Goal: Task Accomplishment & Management: Complete application form

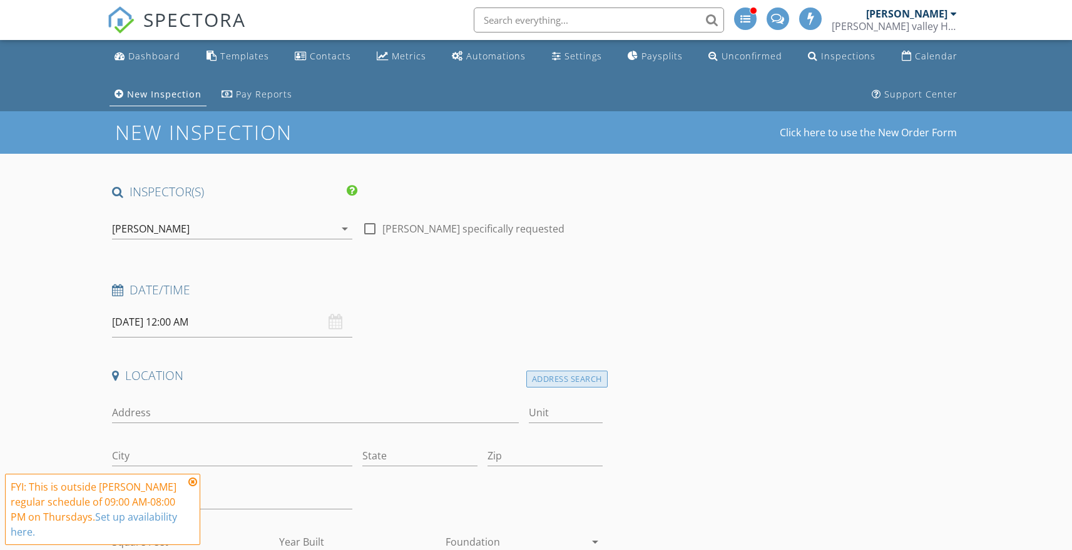
click at [560, 379] on div "Address Search" at bounding box center [566, 379] width 81 height 17
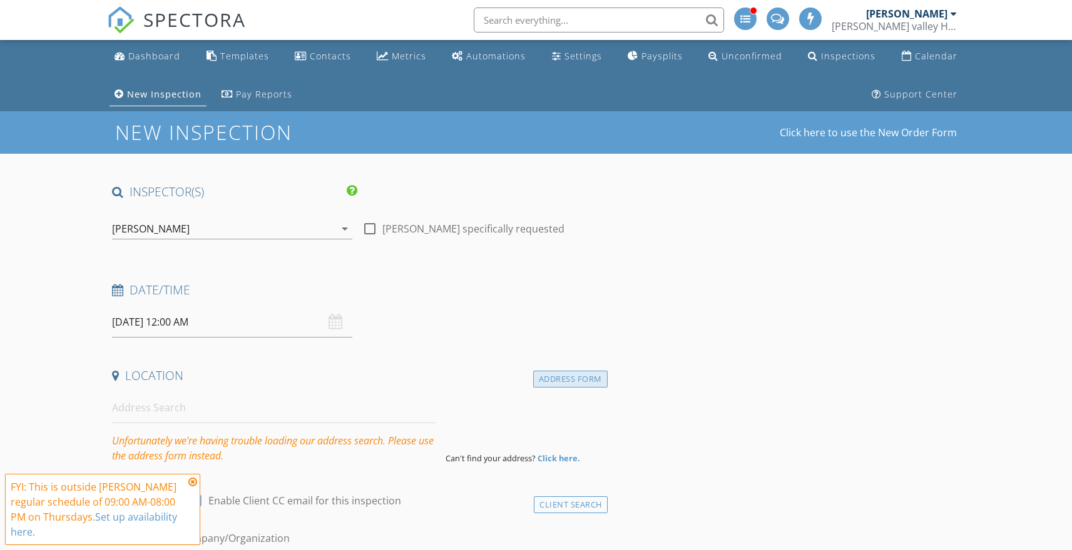
click at [555, 377] on div "Address Form" at bounding box center [570, 379] width 74 height 17
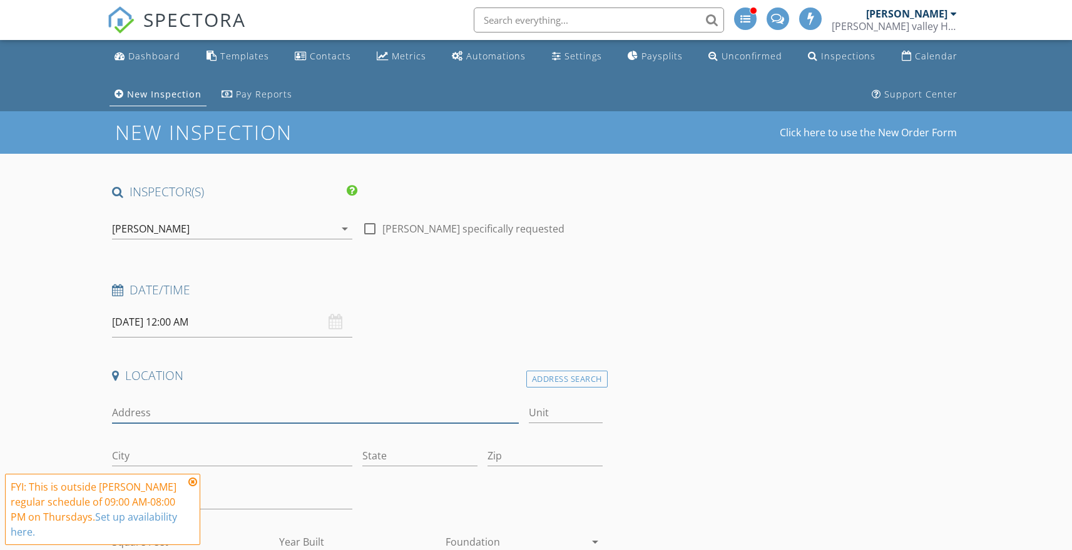
click at [206, 411] on input "Address" at bounding box center [315, 413] width 407 height 21
type input "[STREET_ADDRESS][PERSON_NAME]"
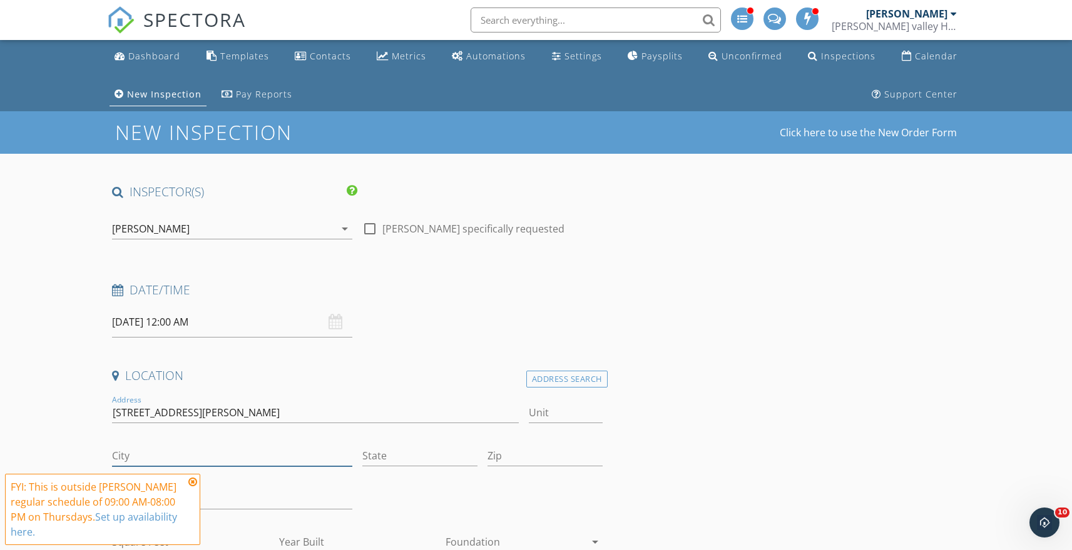
click at [201, 459] on input "City" at bounding box center [232, 456] width 240 height 21
type input "[PERSON_NAME]"
click at [395, 460] on input "State" at bounding box center [419, 456] width 115 height 21
type input "[US_STATE]"
click at [530, 456] on input "Zip" at bounding box center [544, 456] width 115 height 21
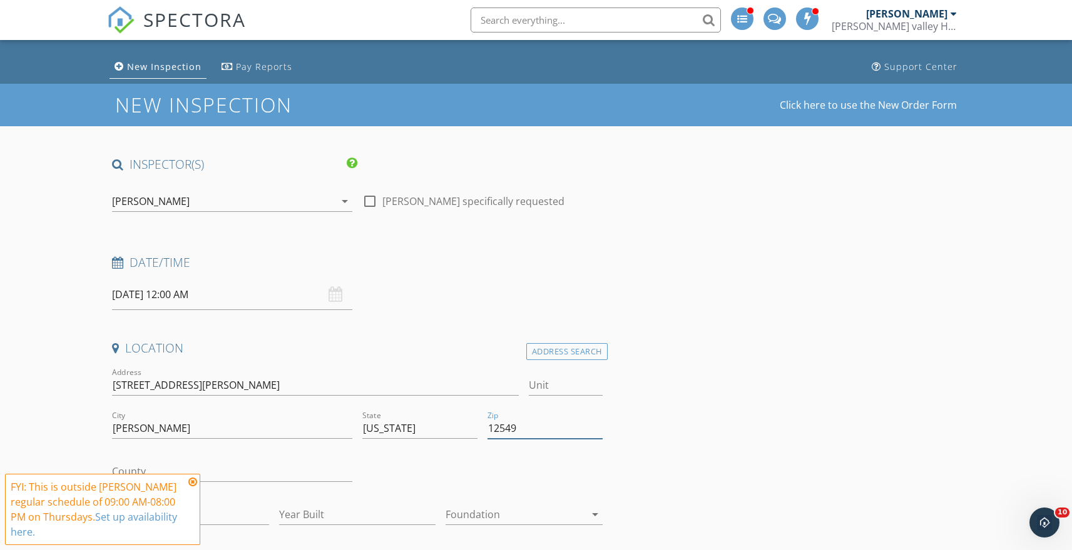
scroll to position [215, 0]
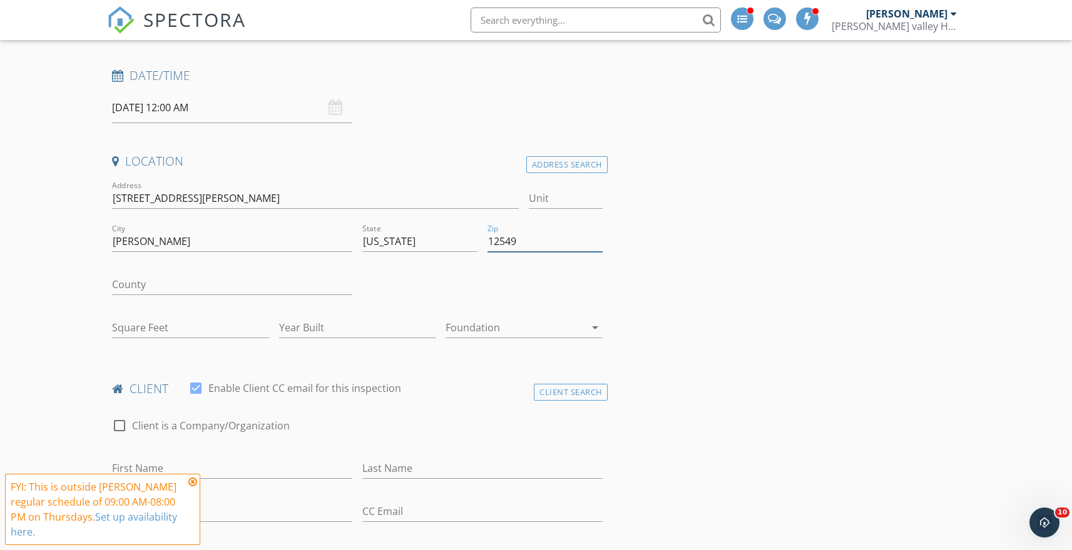
type input "12549"
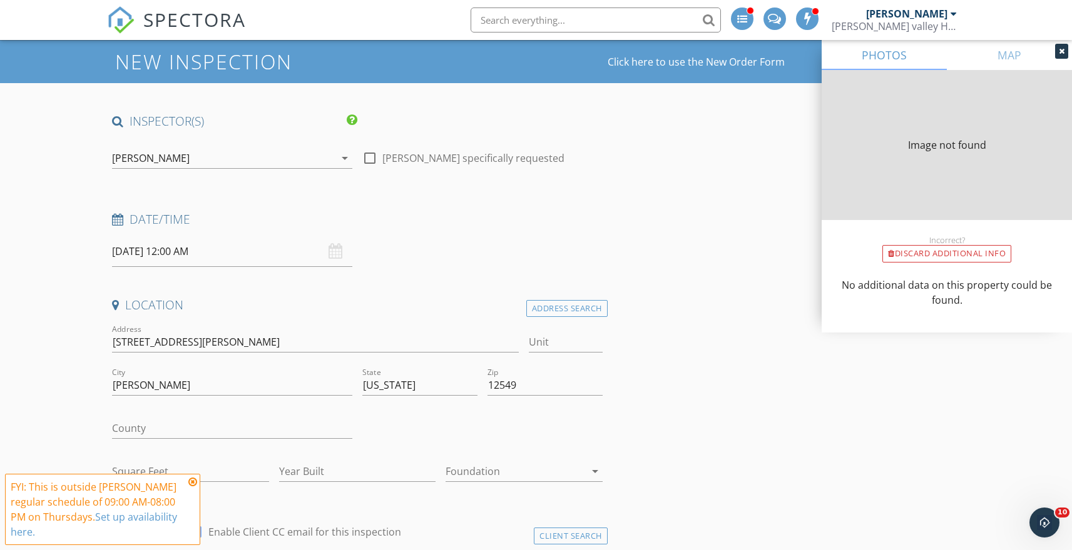
scroll to position [33, 0]
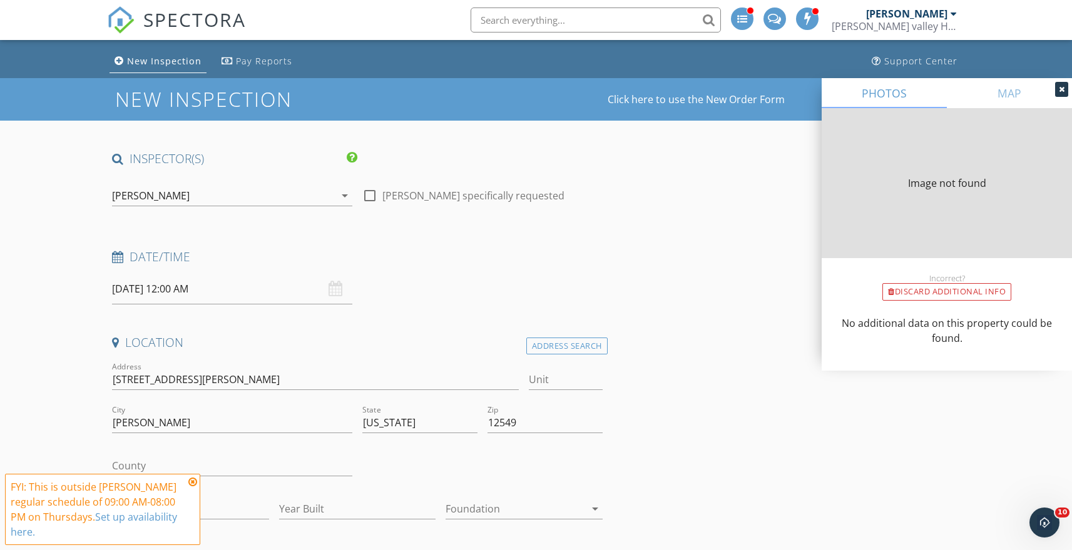
type input "2664"
type input "2002"
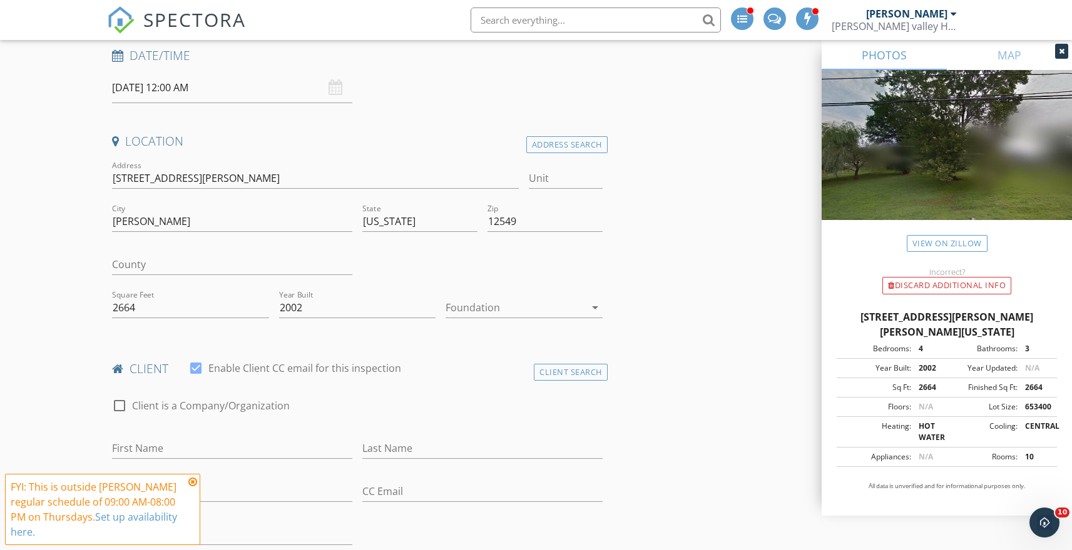
scroll to position [275, 0]
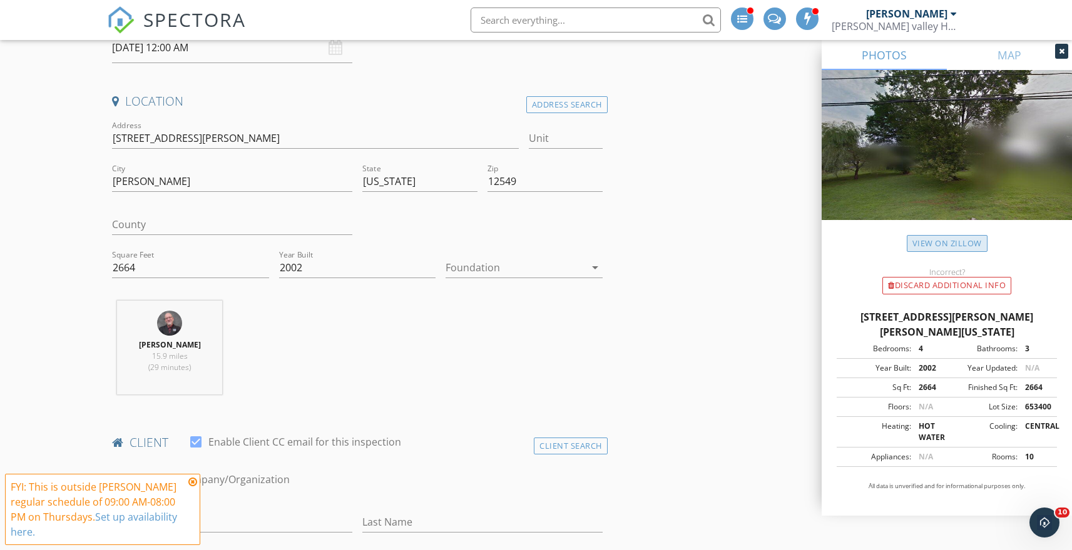
click at [925, 248] on link "View on Zillow" at bounding box center [946, 243] width 81 height 17
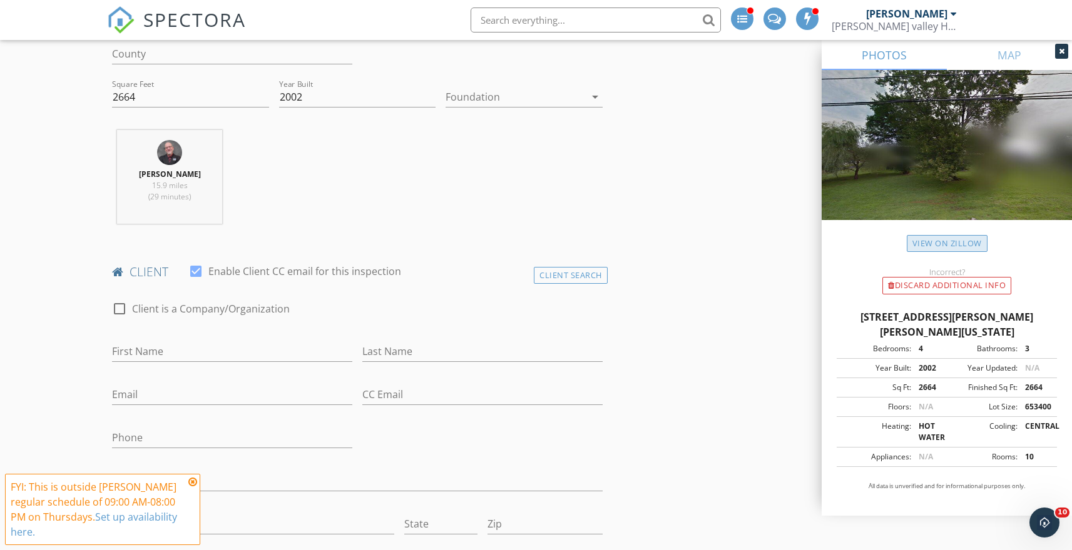
scroll to position [443, 0]
click at [196, 357] on input "First Name" at bounding box center [232, 354] width 240 height 21
type input "c"
click at [565, 276] on div "Client Search" at bounding box center [571, 278] width 74 height 17
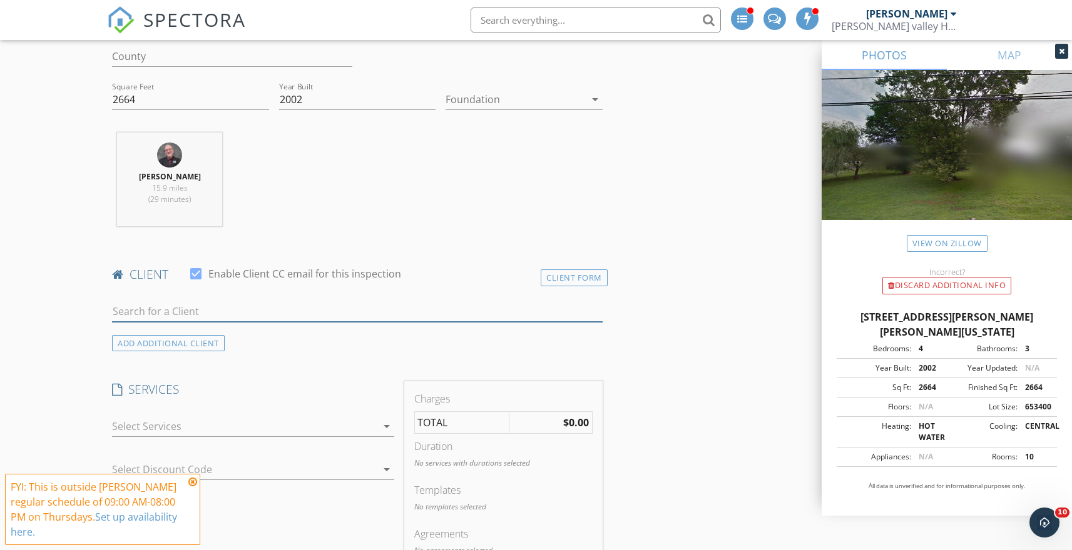
click at [168, 313] on input "text" at bounding box center [357, 312] width 490 height 21
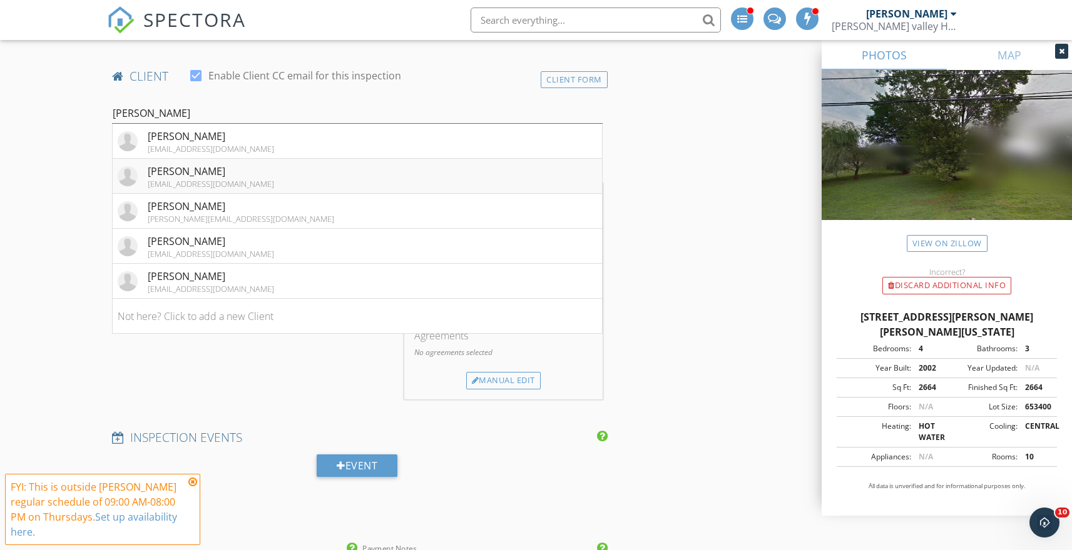
scroll to position [642, 0]
click at [498, 93] on div "christina Christina Dziadzio cdziadzio@dynamicretirement.com christina caligiur…" at bounding box center [357, 113] width 500 height 43
click at [161, 109] on input "christina" at bounding box center [357, 112] width 490 height 21
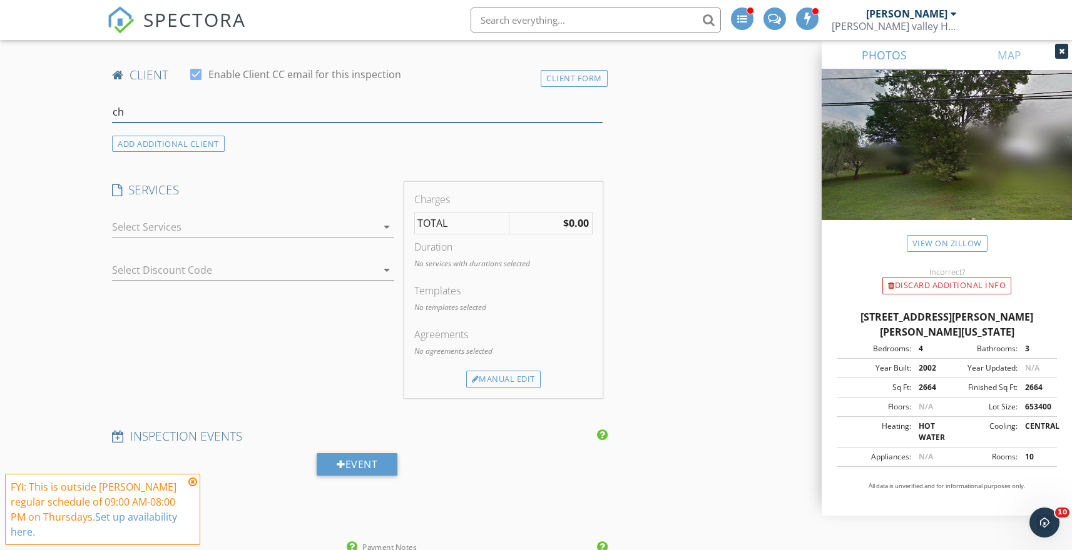
type input "c"
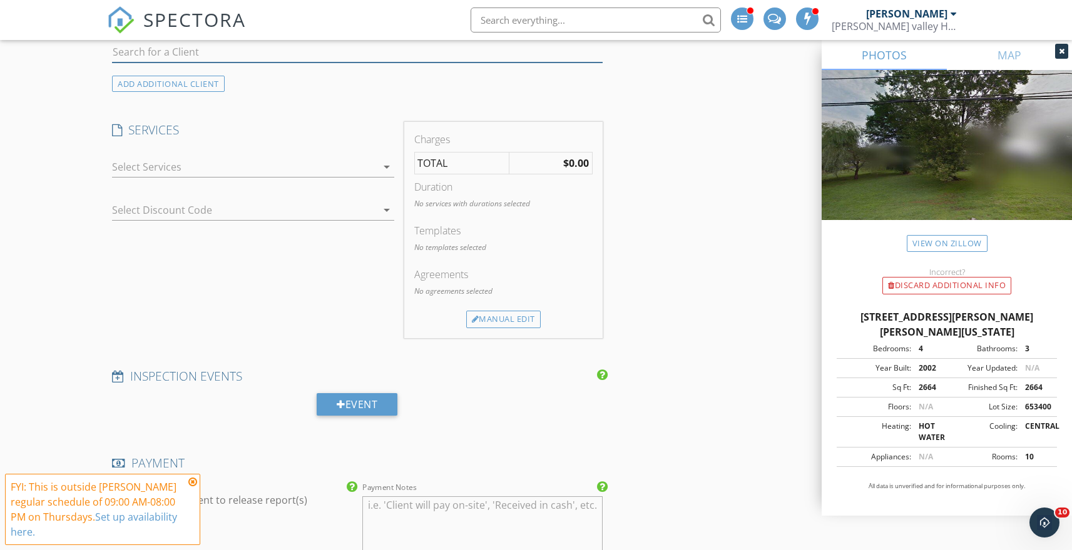
scroll to position [1051, 0]
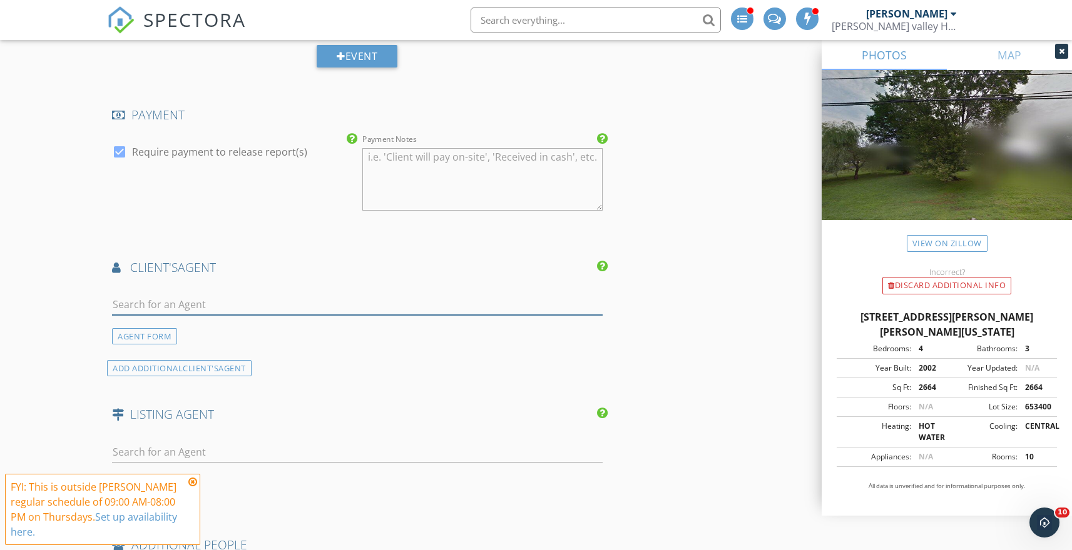
click at [136, 302] on input "text" at bounding box center [357, 305] width 490 height 21
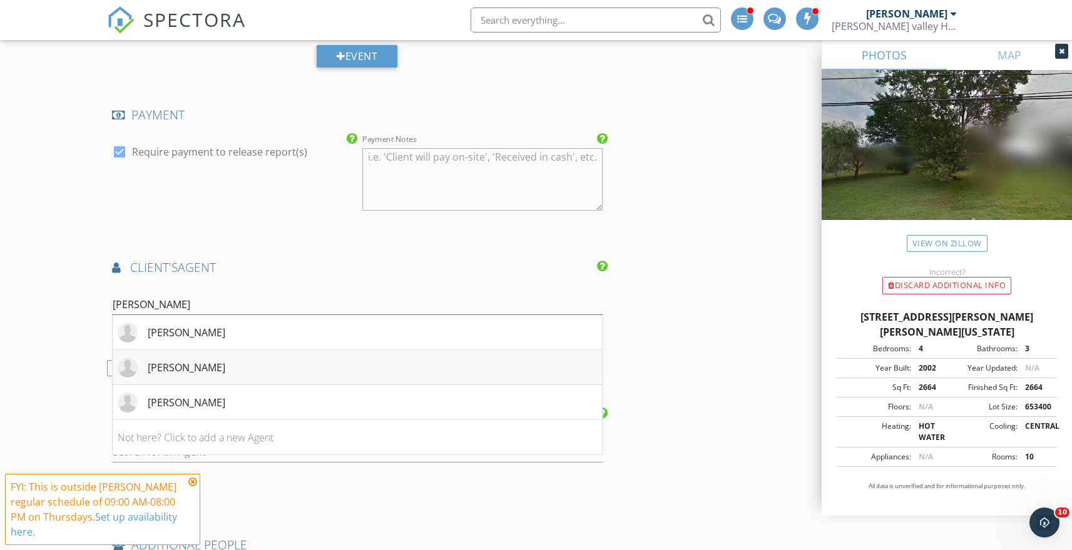
type input "christina"
click at [191, 373] on div "[PERSON_NAME]" at bounding box center [187, 367] width 78 height 15
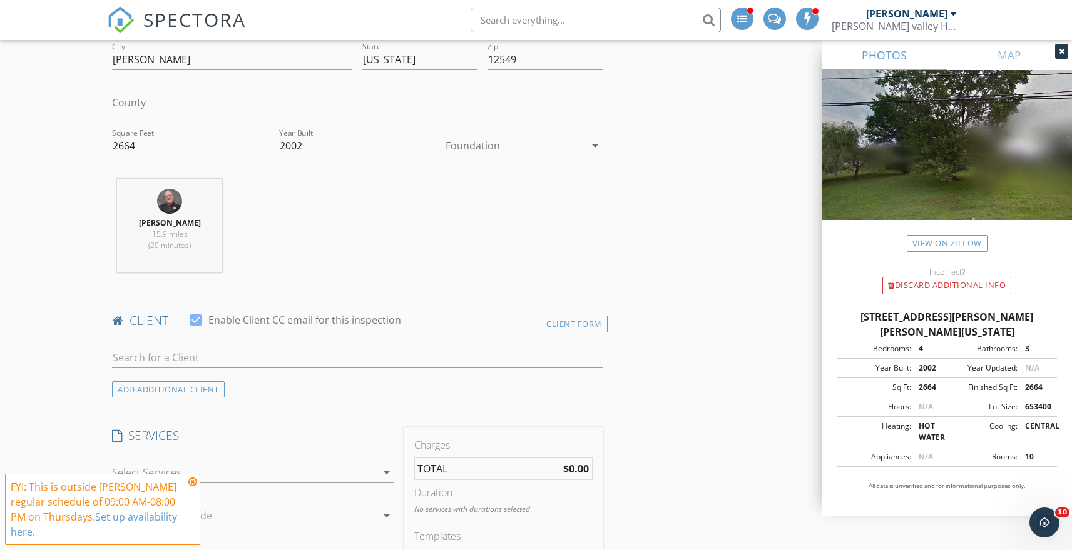
scroll to position [472, 0]
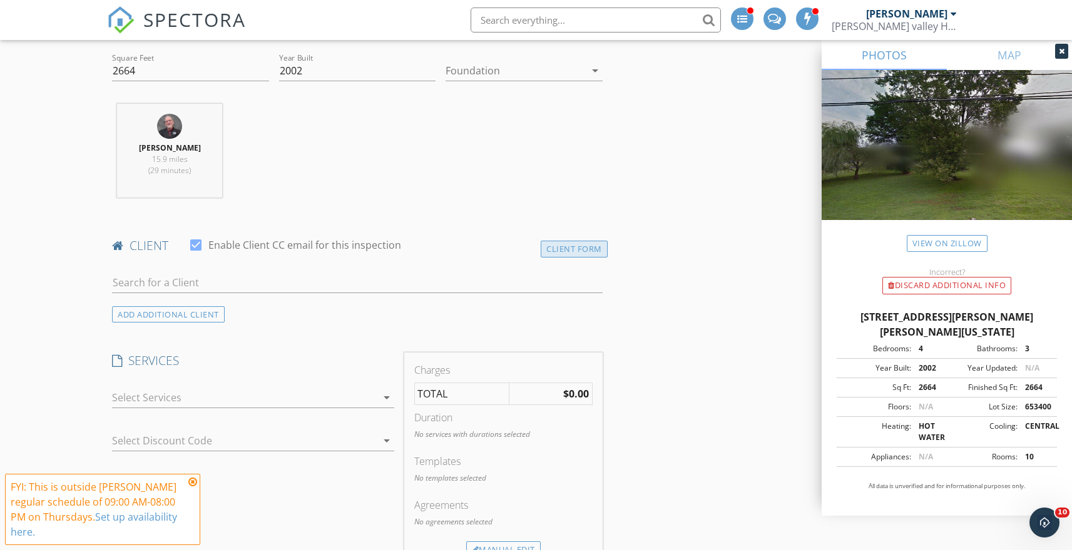
click at [557, 254] on div "Client Form" at bounding box center [573, 249] width 67 height 17
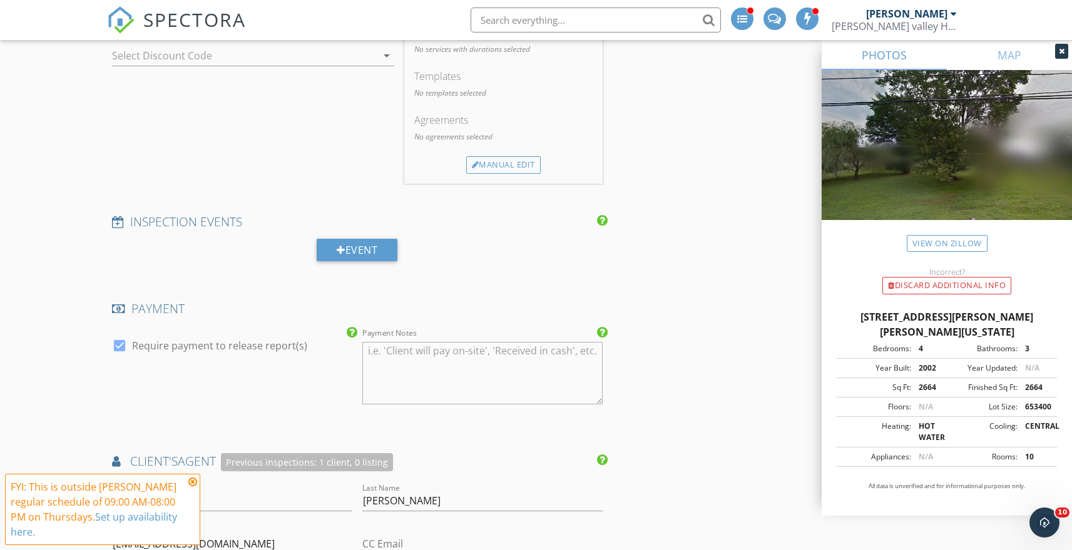
scroll to position [1453, 0]
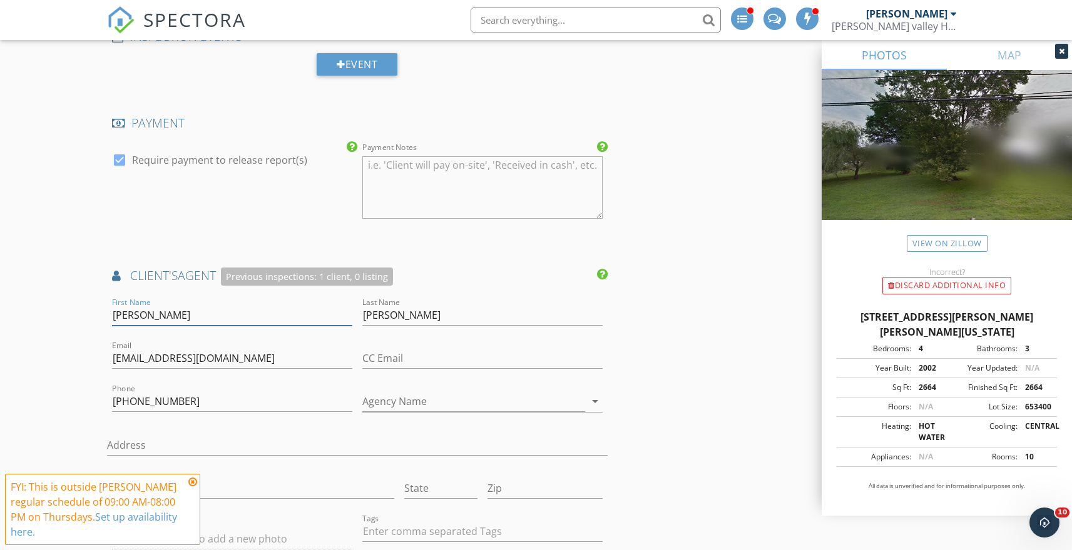
drag, startPoint x: 166, startPoint y: 318, endPoint x: 103, endPoint y: 314, distance: 63.3
click at [103, 314] on div "New Inspection Click here to use the New Order Form INSPECTOR(S) check_box Davi…" at bounding box center [536, 165] width 1072 height 3015
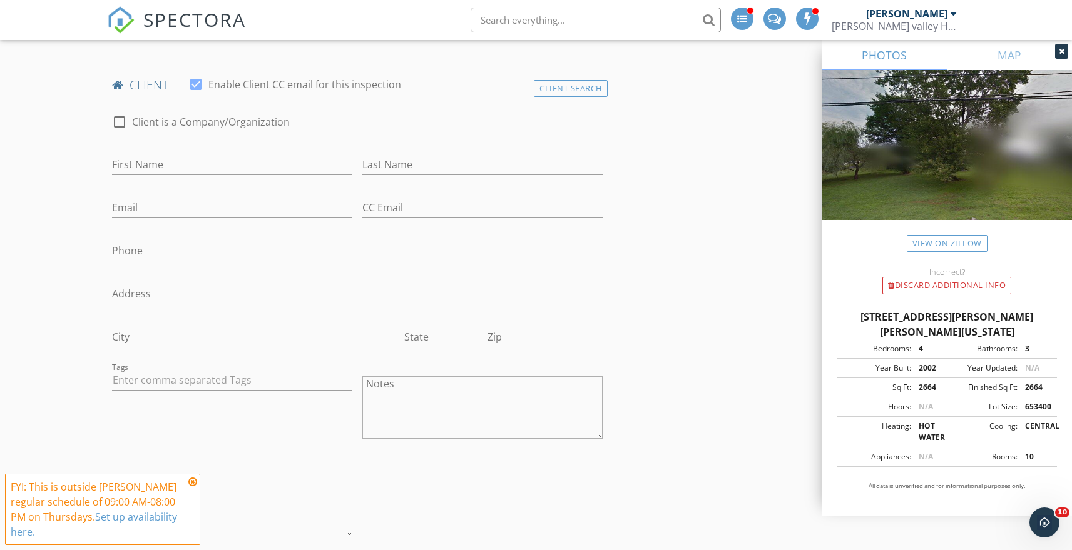
scroll to position [430, 0]
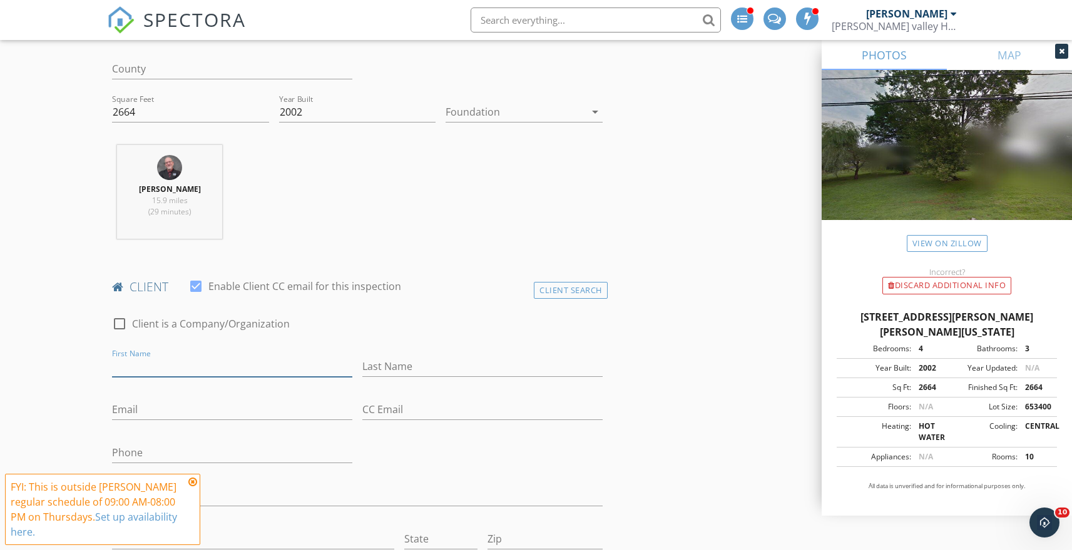
paste input "[PERSON_NAME]"
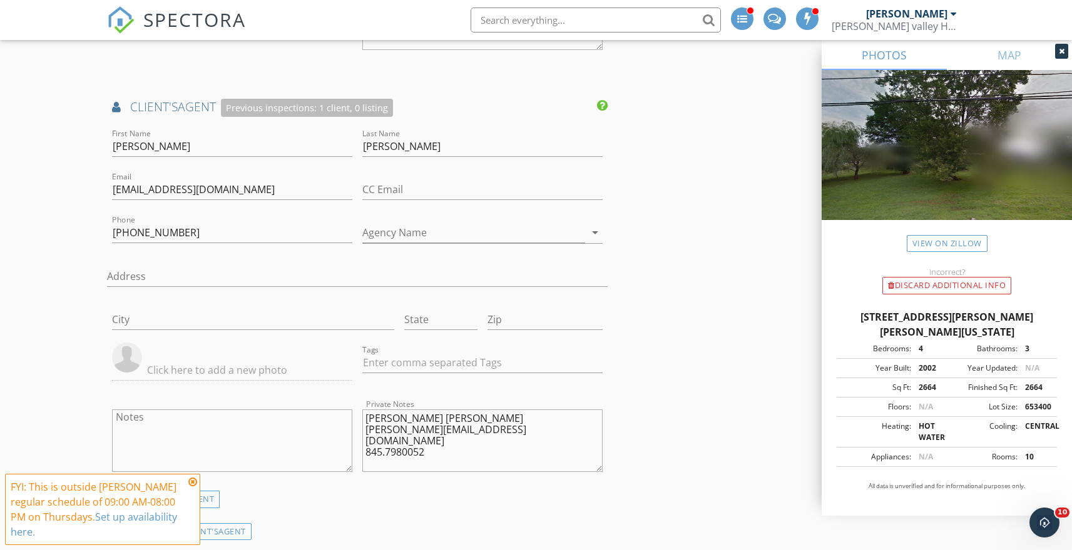
scroll to position [1621, 0]
type input "[PERSON_NAME]"
drag, startPoint x: 450, startPoint y: 148, endPoint x: 366, endPoint y: 143, distance: 84.0
click at [340, 143] on div "First Name Christina Last Name Herschel-Huebner Email christinaherschelrealty@g…" at bounding box center [357, 309] width 500 height 365
drag, startPoint x: 464, startPoint y: 149, endPoint x: 362, endPoint y: 144, distance: 102.1
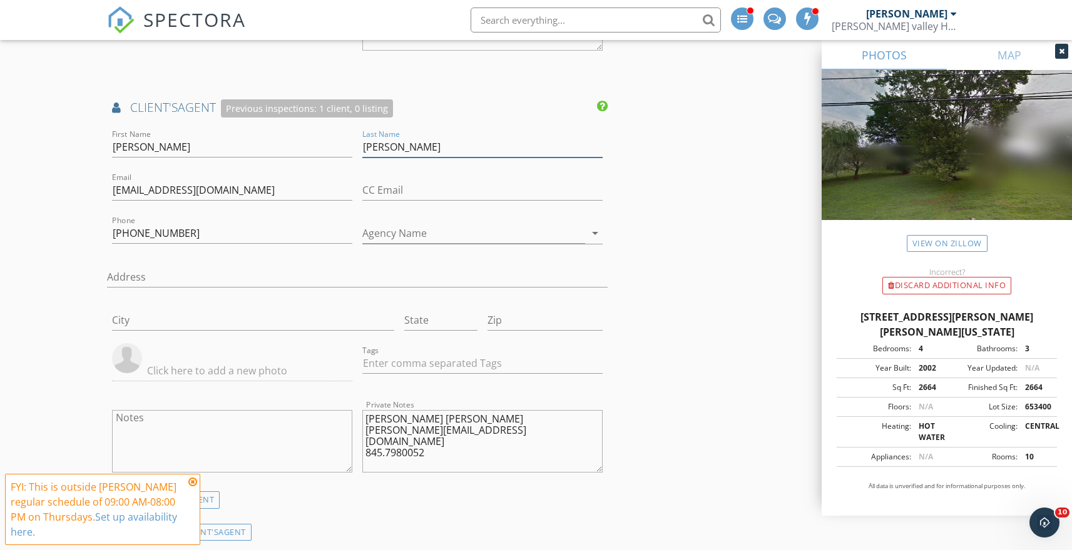
click at [361, 144] on div "Last Name Herschel-Huebner" at bounding box center [482, 148] width 250 height 43
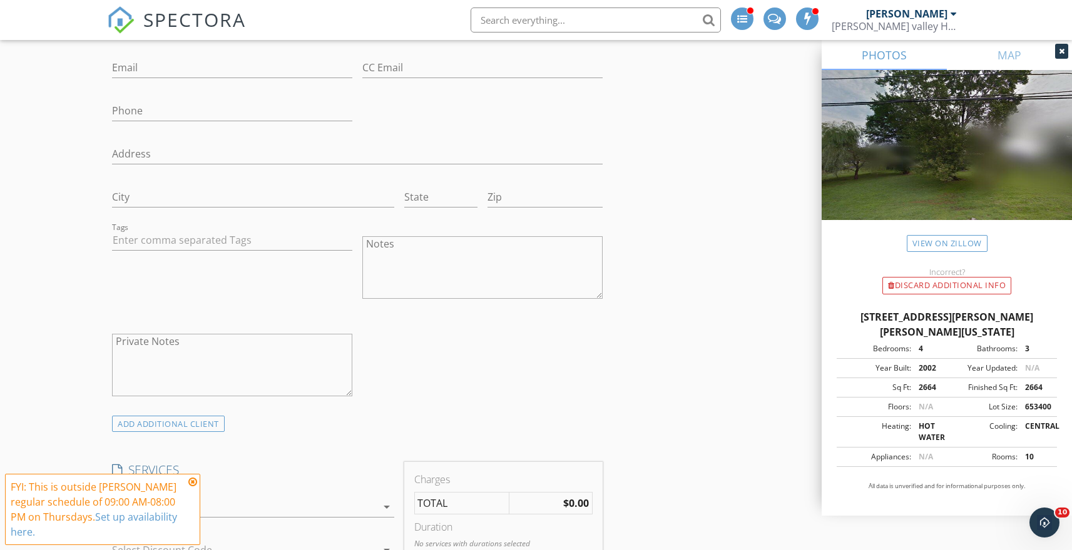
scroll to position [550, 0]
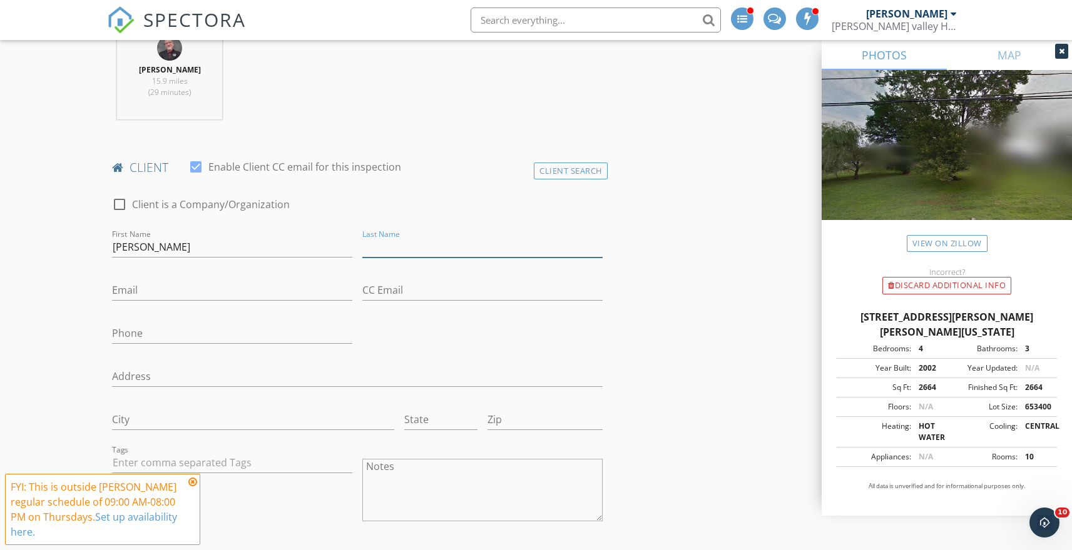
paste input "[PERSON_NAME]"
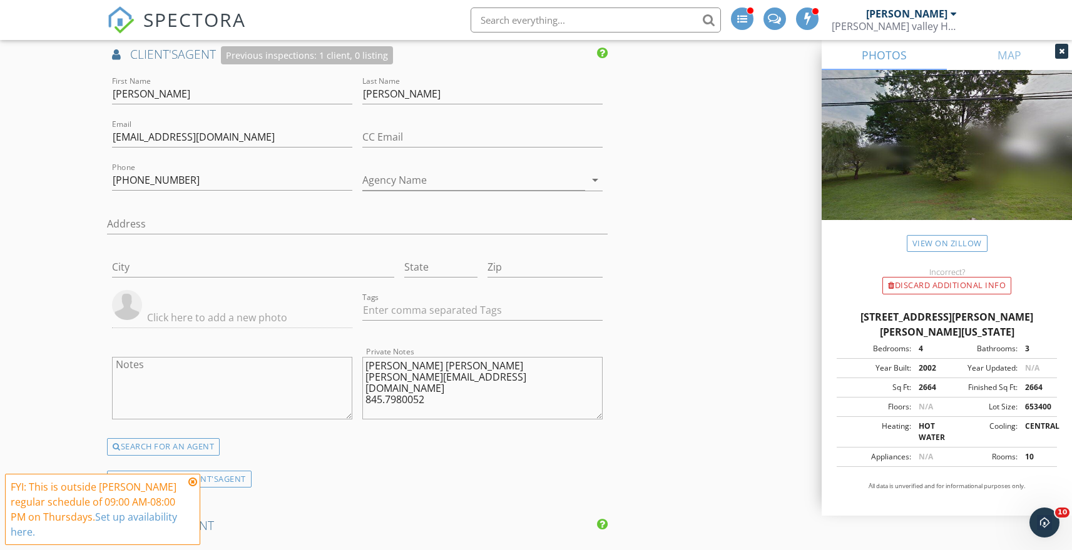
scroll to position [1487, 0]
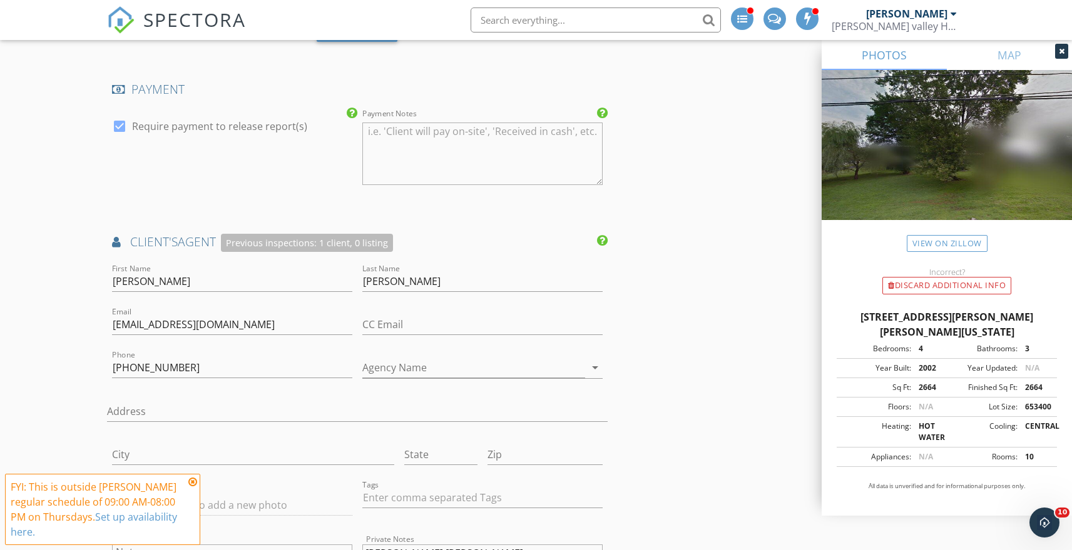
type input "[PERSON_NAME]"
drag, startPoint x: 283, startPoint y: 325, endPoint x: 104, endPoint y: 328, distance: 179.6
click at [102, 329] on div "New Inspection Click here to use the New Order Form INSPECTOR(S) check_box Davi…" at bounding box center [536, 131] width 1072 height 3015
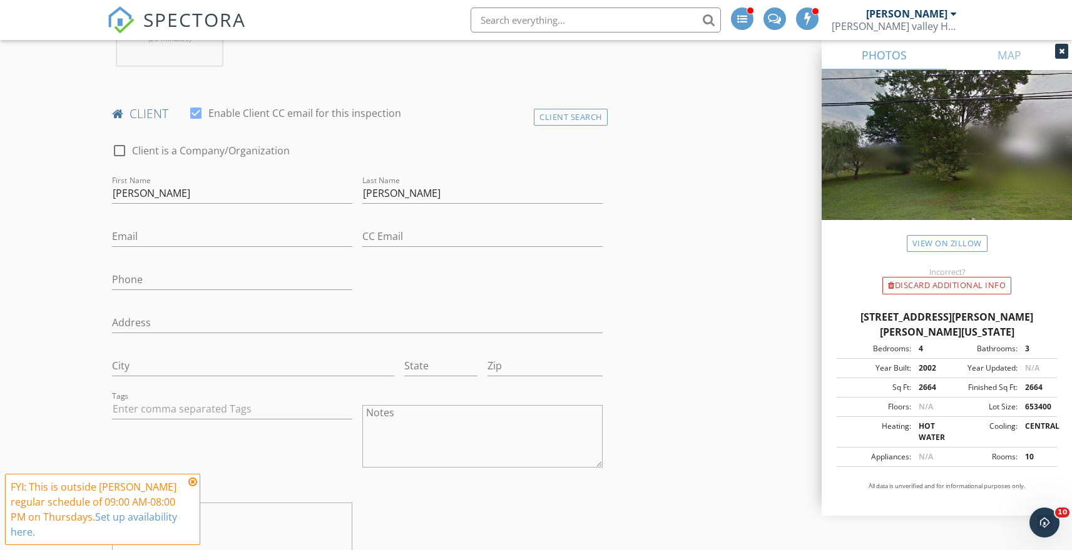
scroll to position [601, 0]
paste input "[EMAIL_ADDRESS][DOMAIN_NAME]"
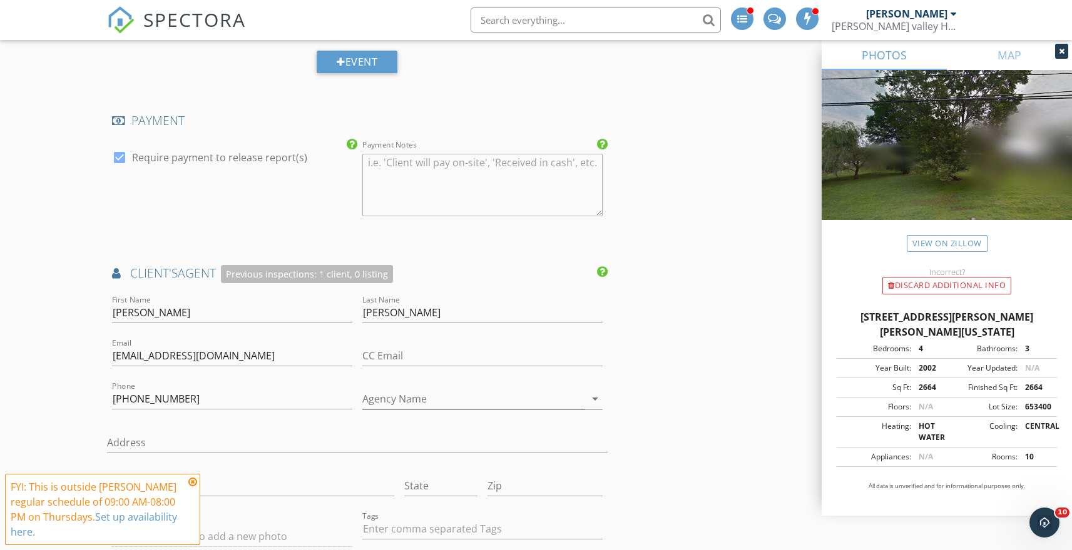
scroll to position [1542, 0]
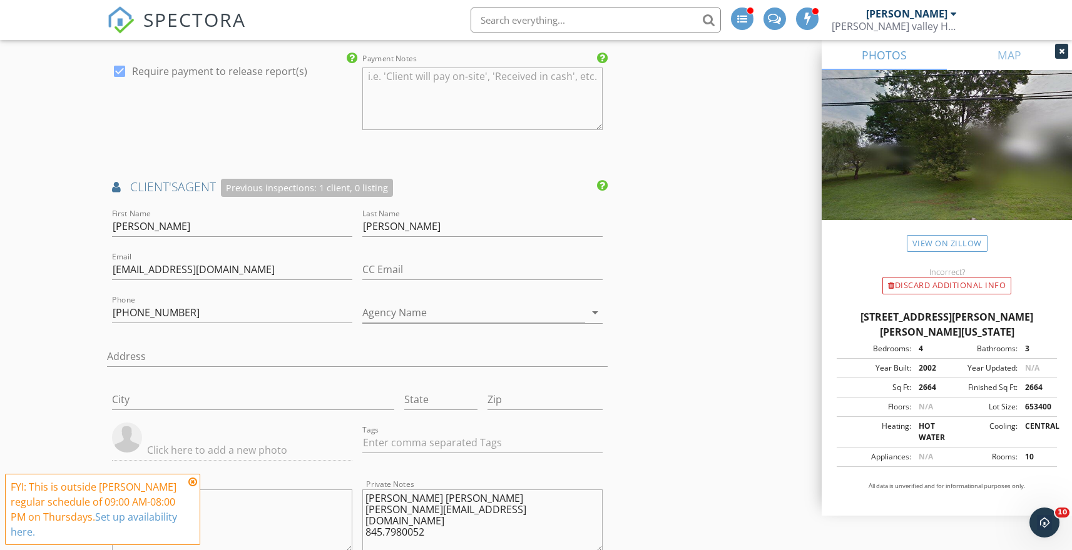
type input "[EMAIL_ADDRESS][DOMAIN_NAME]"
drag, startPoint x: 180, startPoint y: 311, endPoint x: 91, endPoint y: 304, distance: 89.7
click at [91, 304] on div "New Inspection Click here to use the New Order Form INSPECTOR(S) check_box Davi…" at bounding box center [536, 76] width 1072 height 3015
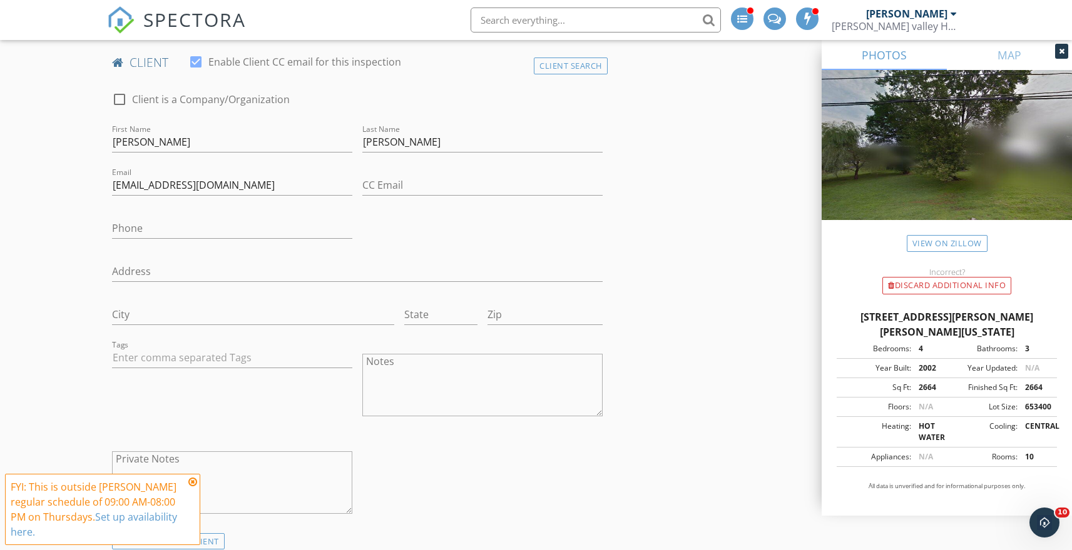
scroll to position [638, 0]
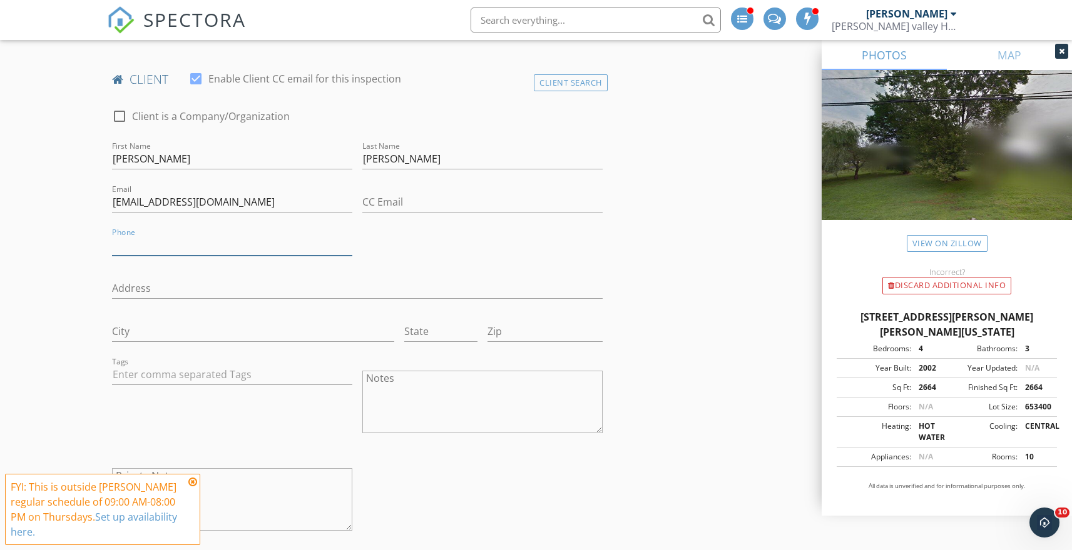
paste input "[PHONE_NUMBER]"
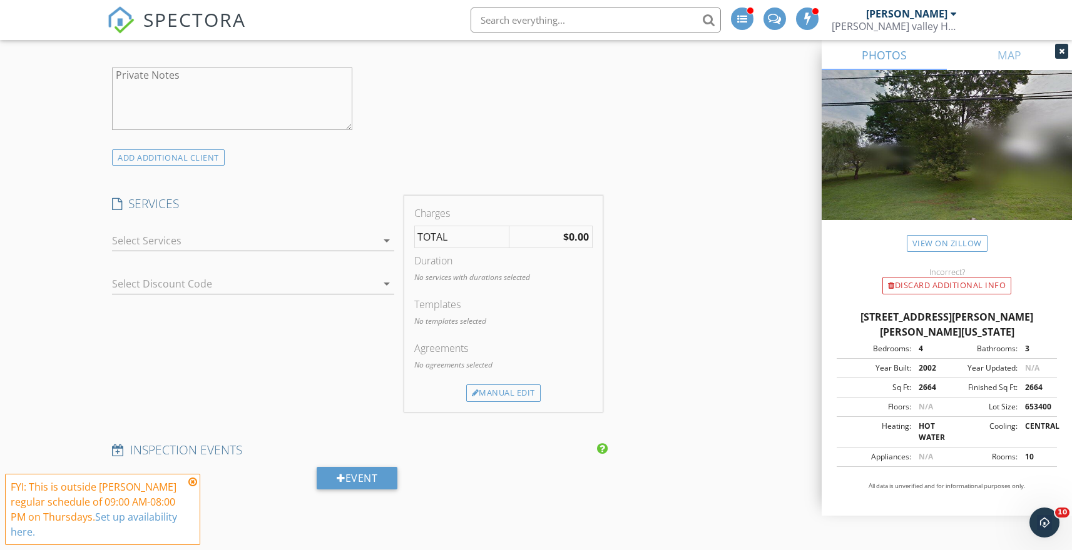
scroll to position [1047, 0]
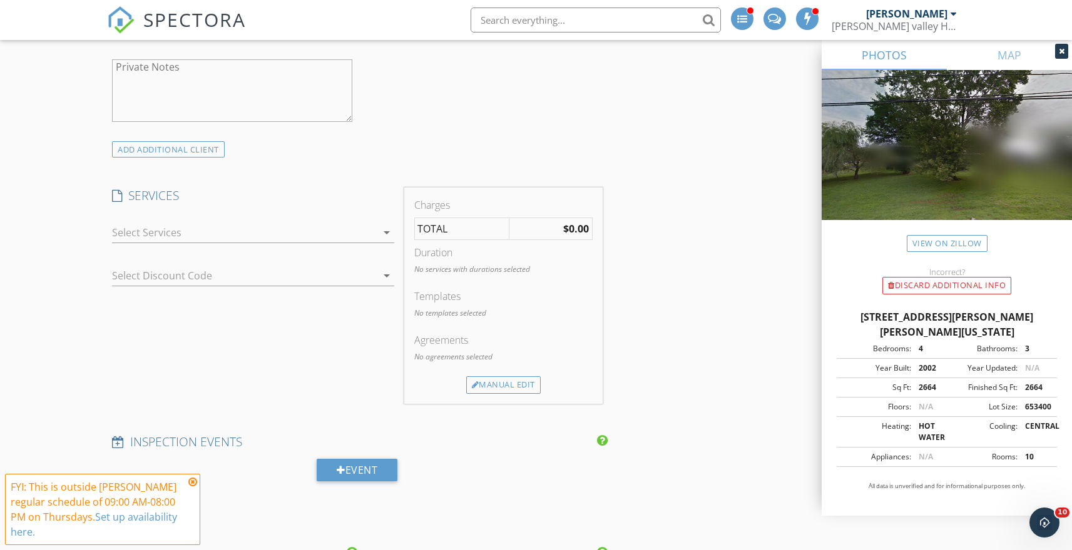
type input "[PHONE_NUMBER]"
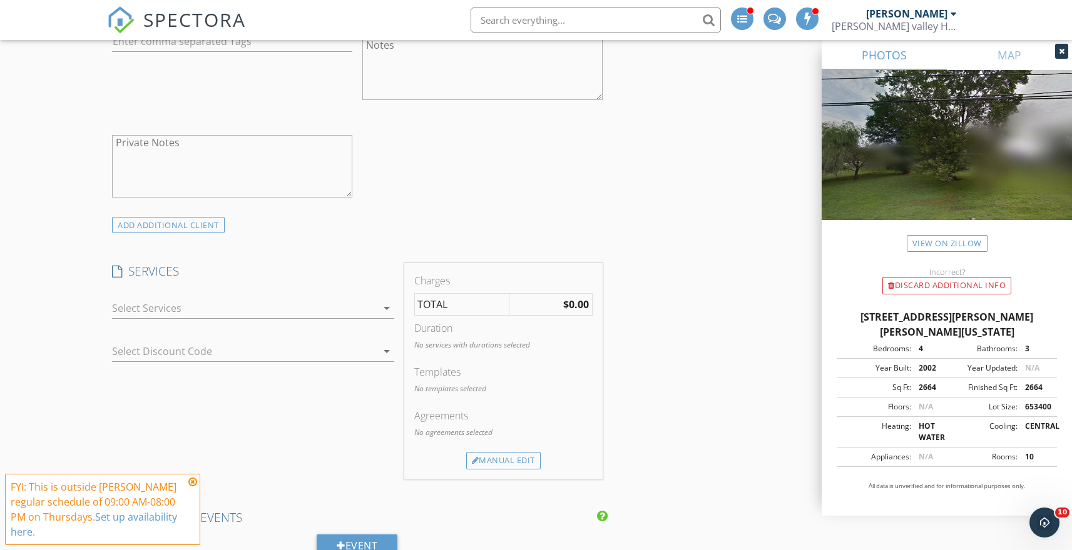
scroll to position [1008, 0]
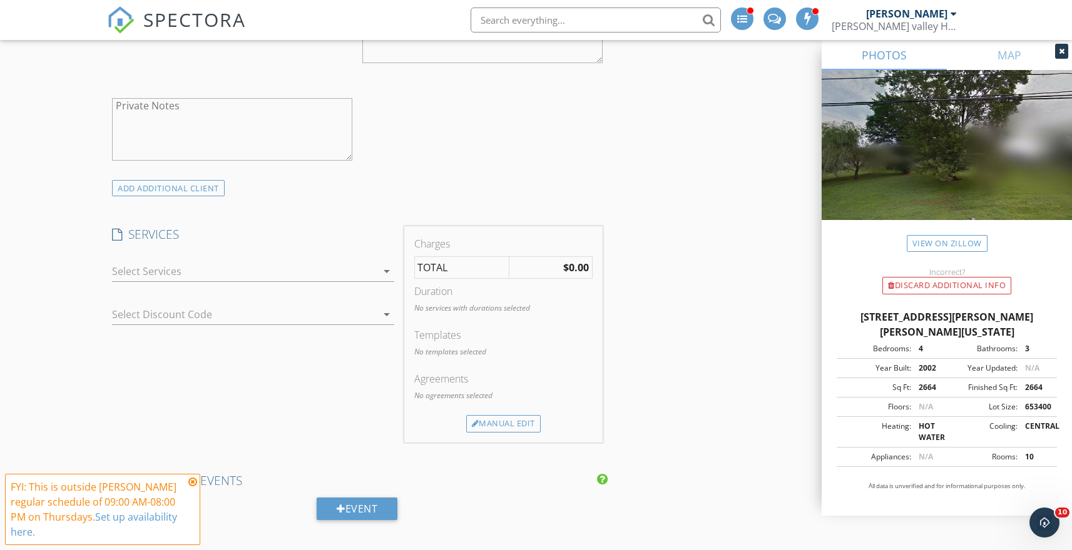
click at [385, 271] on icon "arrow_drop_down" at bounding box center [386, 271] width 15 height 15
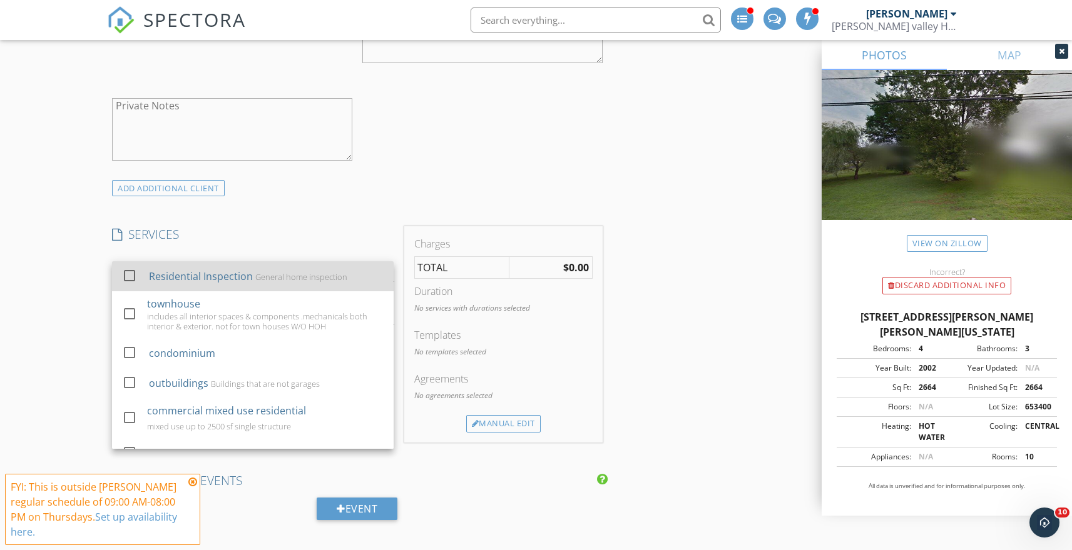
click at [231, 276] on div "Residential Inspection" at bounding box center [201, 276] width 104 height 15
checkbox input "true"
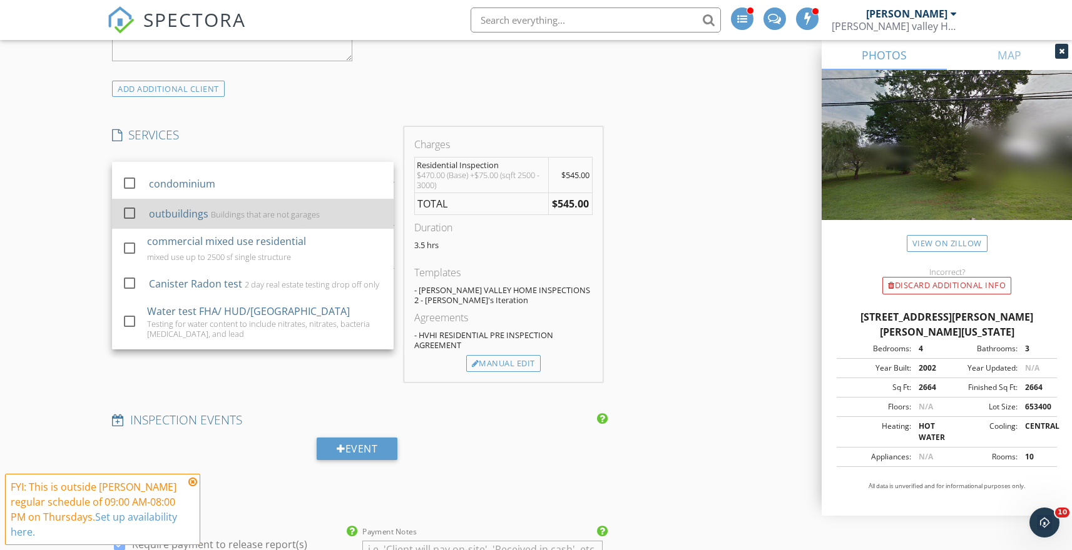
scroll to position [168, 0]
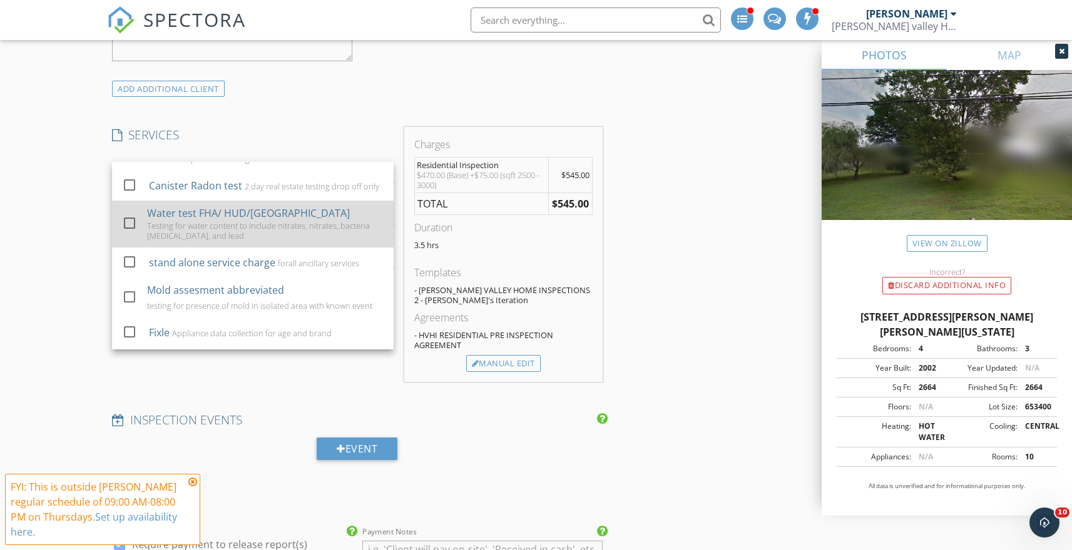
click at [138, 234] on div at bounding box center [129, 223] width 21 height 21
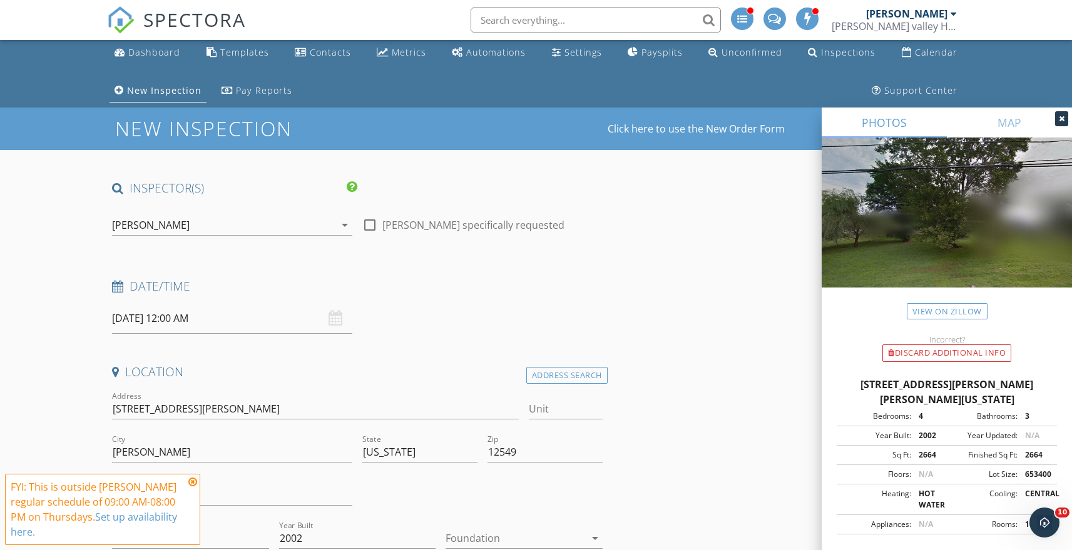
scroll to position [0, 0]
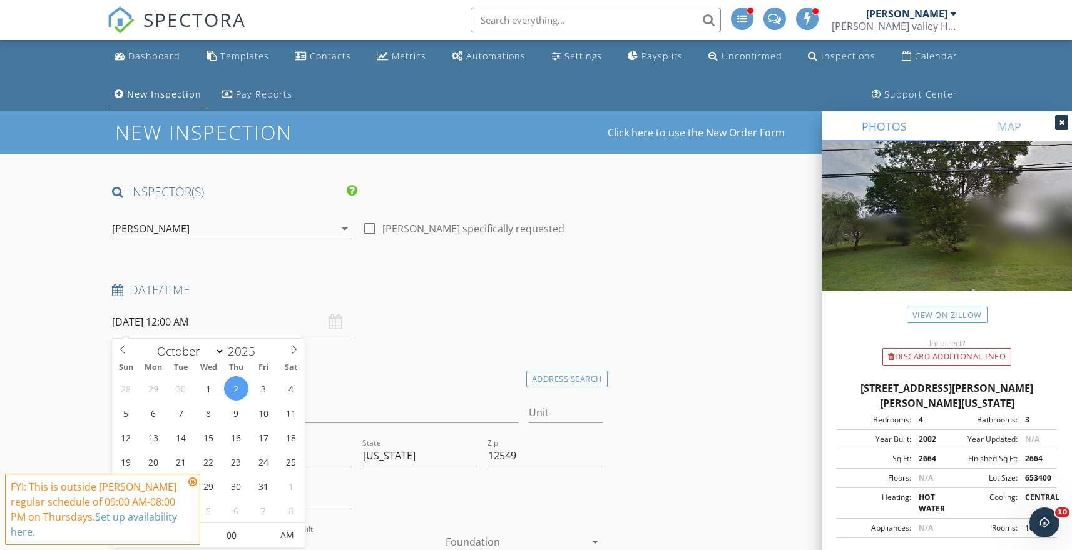
click at [180, 322] on input "10/02/2025 12:00 AM" at bounding box center [232, 322] width 240 height 31
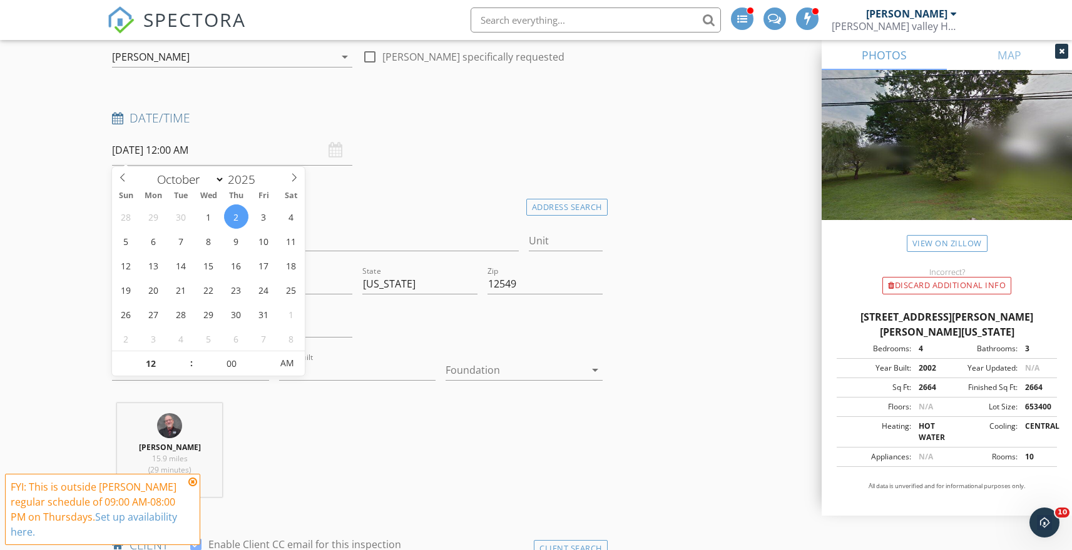
scroll to position [175, 0]
type input "10/02/2025 1:00 AM"
type input "01"
click at [185, 353] on span at bounding box center [184, 355] width 9 height 13
type input "10/02/2025 2:00 AM"
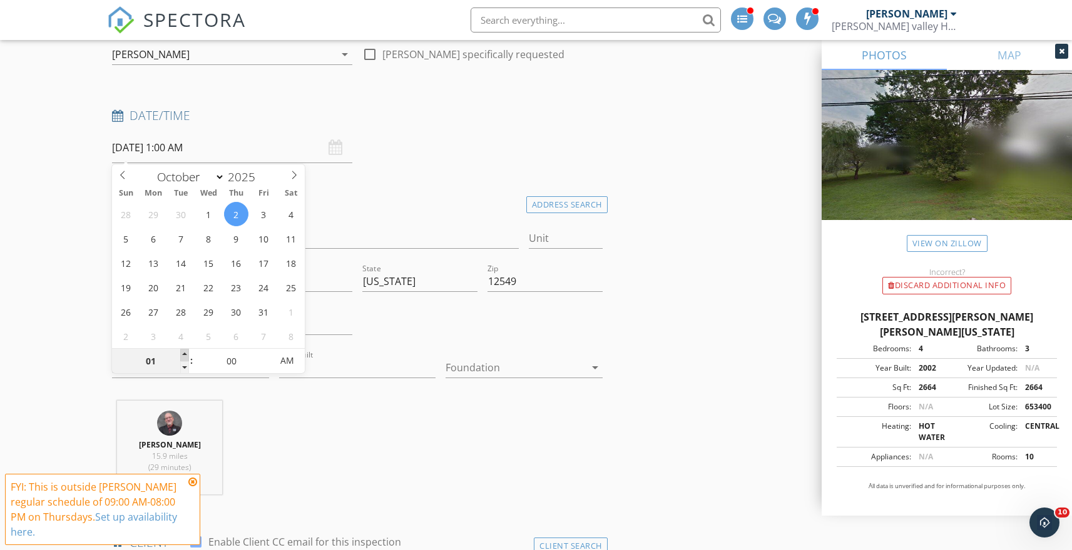
type input "02"
click at [185, 353] on span at bounding box center [184, 355] width 9 height 13
type input "[DATE] 2:00 PM"
click at [285, 362] on span "AM" at bounding box center [287, 360] width 34 height 25
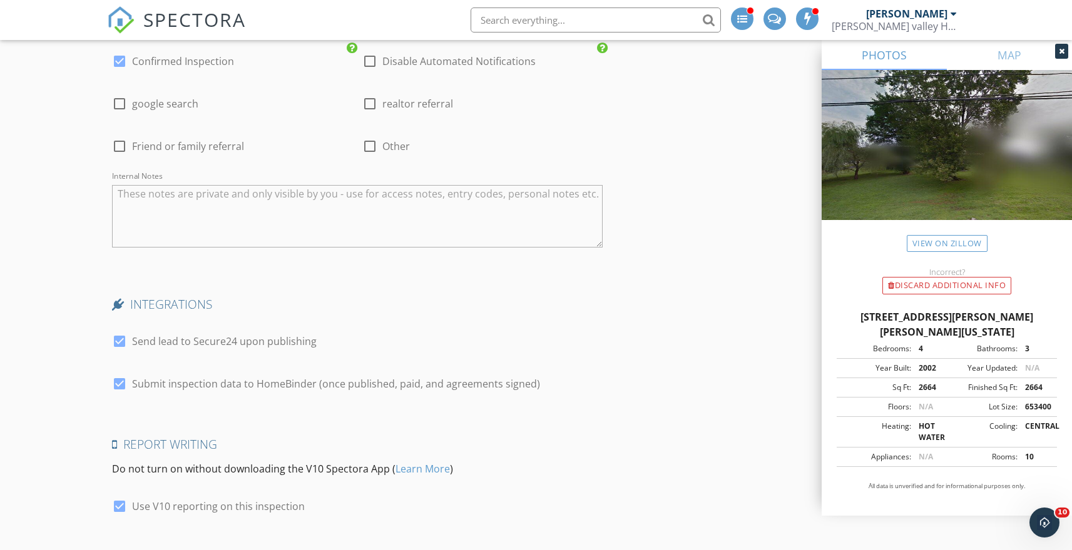
scroll to position [2650, 0]
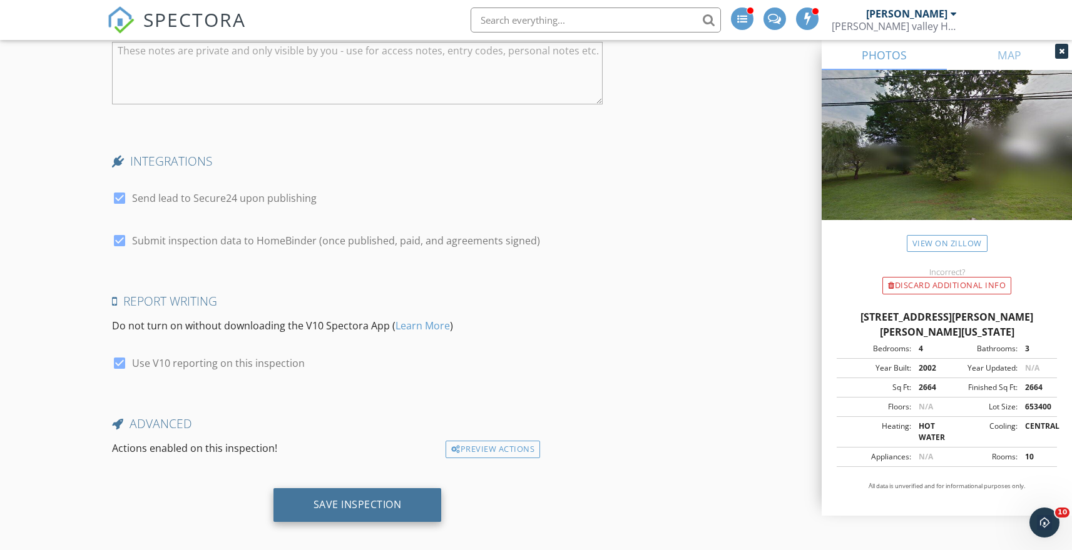
click at [341, 499] on div "Save Inspection" at bounding box center [357, 505] width 88 height 13
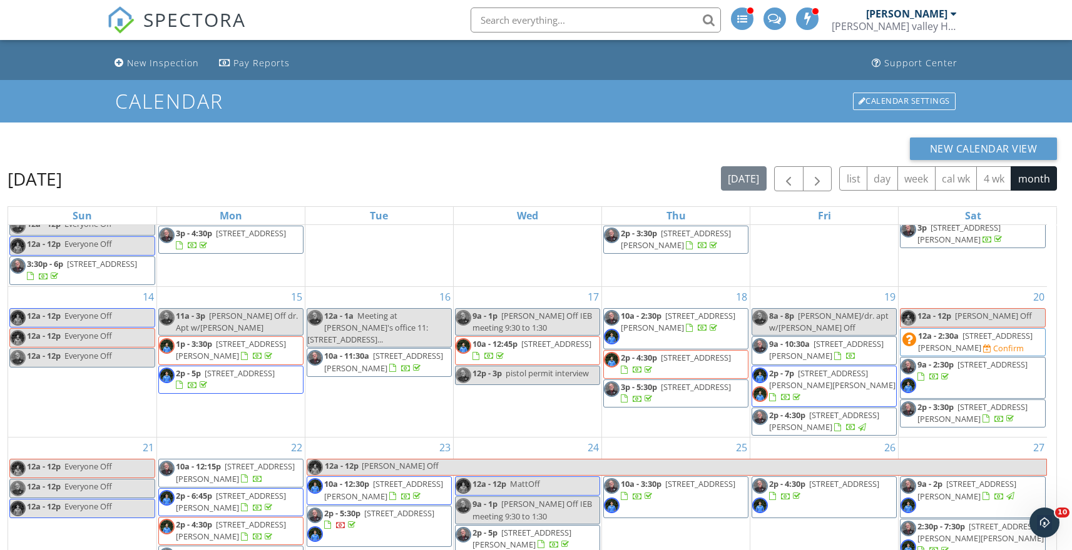
scroll to position [205, 0]
